Goal: Transaction & Acquisition: Purchase product/service

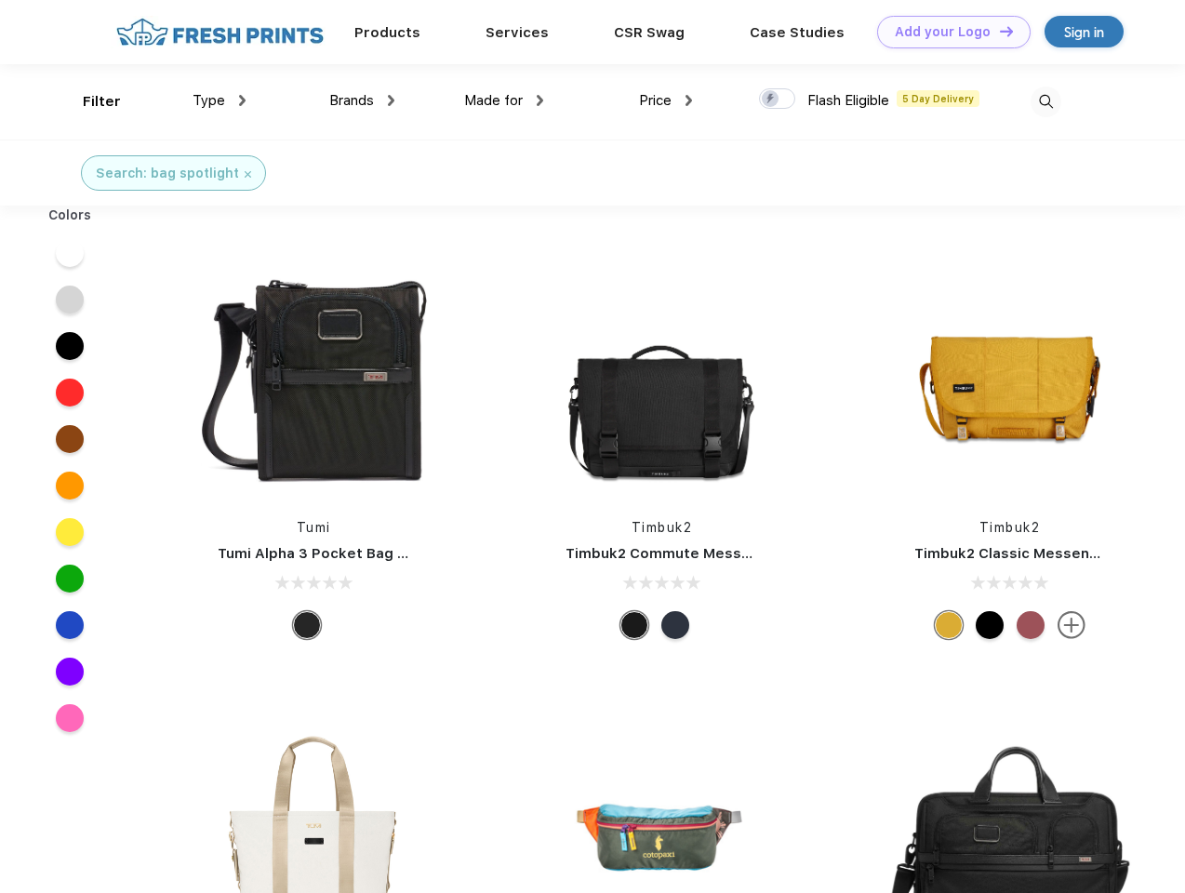
scroll to position [1, 0]
click at [947, 32] on link "Add your Logo Design Tool" at bounding box center [954, 32] width 154 height 33
click at [0, 0] on div "Design Tool" at bounding box center [0, 0] width 0 height 0
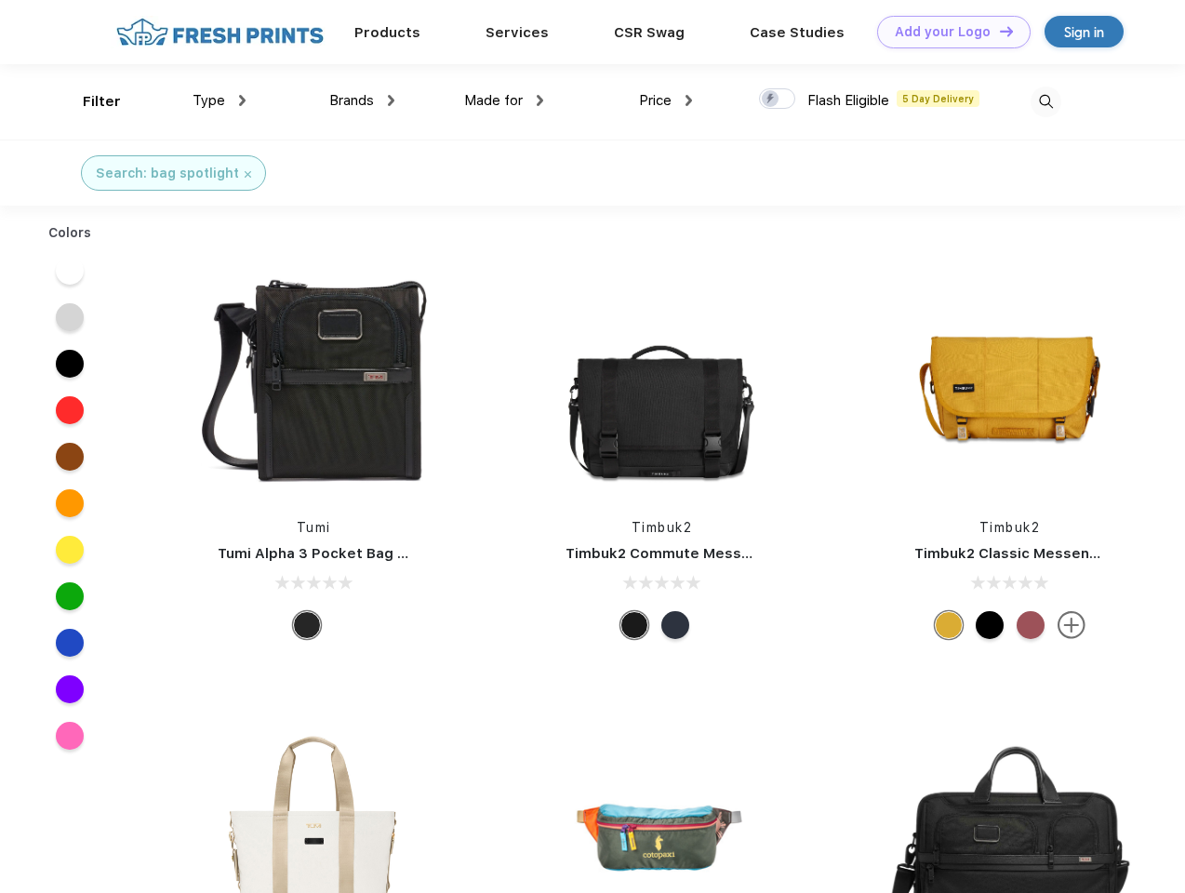
click at [998, 31] on link "Add your Logo Design Tool" at bounding box center [954, 32] width 154 height 33
click at [89, 101] on div "Filter" at bounding box center [102, 101] width 38 height 21
click at [220, 100] on span "Type" at bounding box center [209, 100] width 33 height 17
click at [362, 100] on span "Brands" at bounding box center [351, 100] width 45 height 17
click at [504, 100] on span "Made for" at bounding box center [493, 100] width 59 height 17
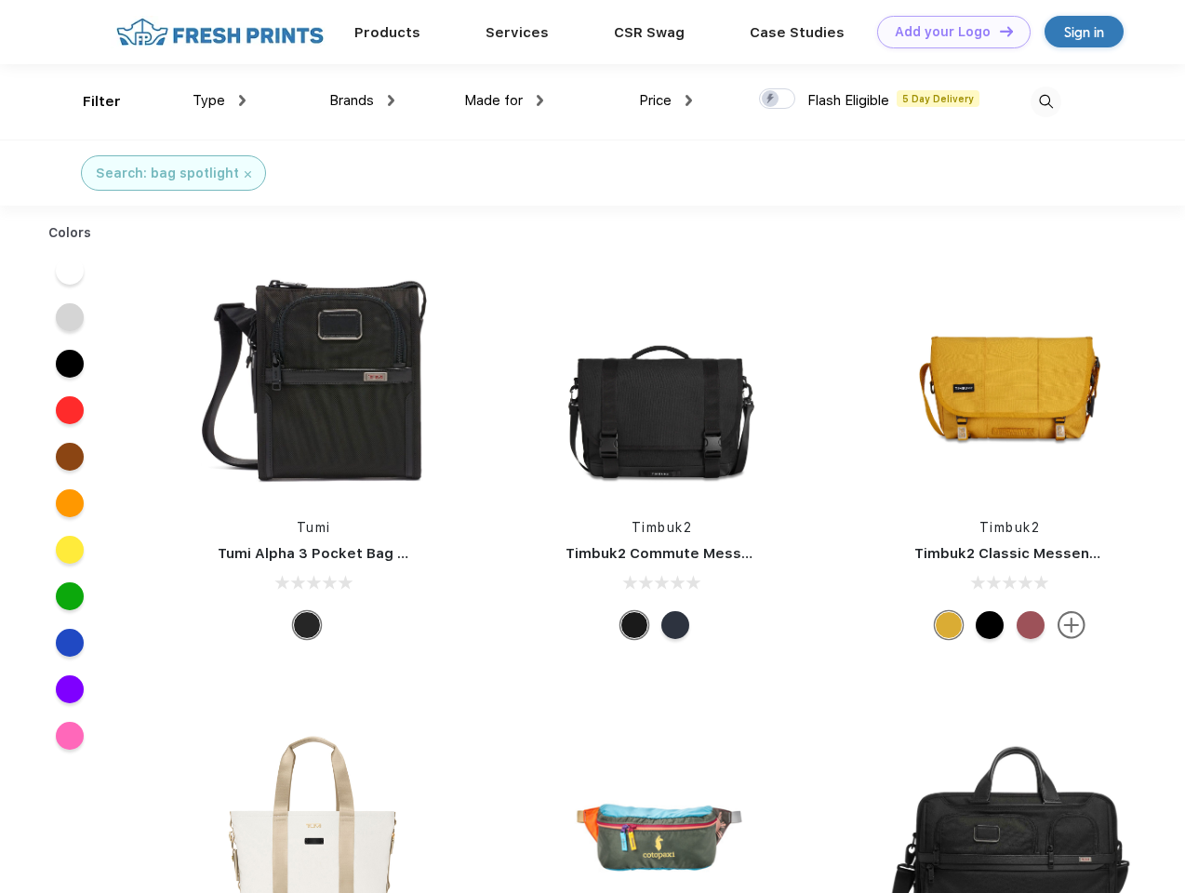
click at [666, 100] on span "Price" at bounding box center [655, 100] width 33 height 17
click at [778, 100] on div at bounding box center [777, 98] width 36 height 20
click at [771, 100] on input "checkbox" at bounding box center [765, 93] width 12 height 12
click at [1046, 101] on img at bounding box center [1046, 102] width 31 height 31
